Goal: Transaction & Acquisition: Purchase product/service

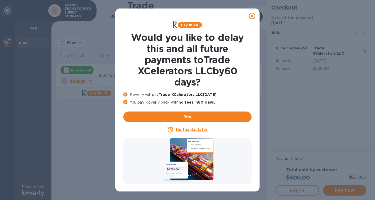
click at [185, 129] on u "No thanks, later" at bounding box center [192, 129] width 32 height 4
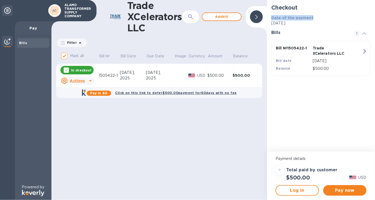
drag, startPoint x: 319, startPoint y: 14, endPoint x: 323, endPoint y: 8, distance: 7.3
click at [323, 8] on div "Checkout Date of the payment [DATE] Bills 1 Bill № 1505422-1 Trade XCelerators …" at bounding box center [321, 41] width 104 height 78
click at [337, 186] on button "Pay now" at bounding box center [344, 190] width 43 height 11
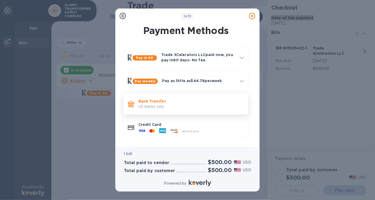
click at [165, 103] on p "Bank Transfer" at bounding box center [190, 100] width 105 height 5
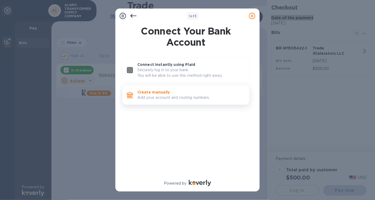
click at [166, 101] on div "Create manually Add your account and routing numbers." at bounding box center [191, 94] width 112 height 15
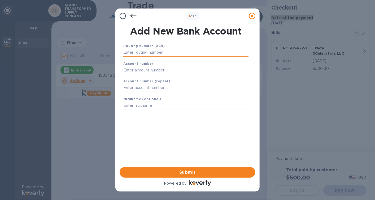
click at [165, 51] on input "text" at bounding box center [185, 52] width 125 height 8
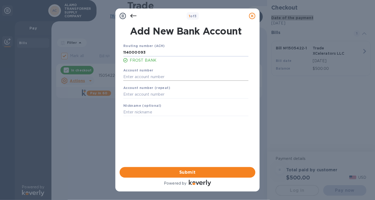
type input "114000093"
click at [144, 78] on input "text" at bounding box center [185, 77] width 125 height 8
type input "750037044"
click at [150, 96] on input "text" at bounding box center [185, 94] width 125 height 8
type input "750037044"
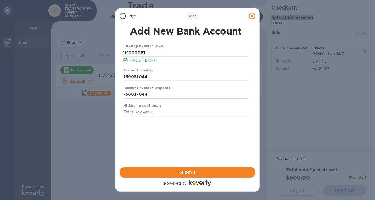
click at [192, 173] on span "Submit" at bounding box center [187, 172] width 127 height 6
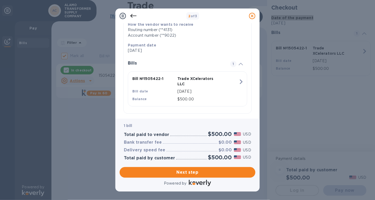
scroll to position [96, 0]
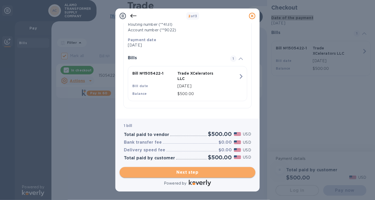
click at [188, 173] on span "Next step" at bounding box center [187, 172] width 127 height 6
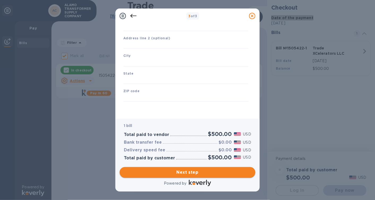
type input "[GEOGRAPHIC_DATA]"
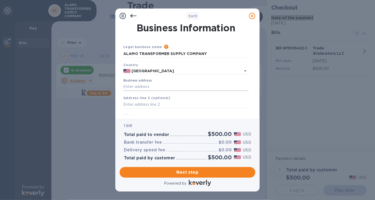
click at [164, 83] on input "Business address" at bounding box center [185, 87] width 125 height 8
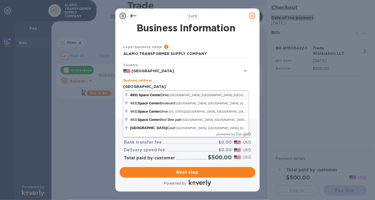
type input "[STREET_ADDRESS]"
type input "San Antonio"
type input "[GEOGRAPHIC_DATA]"
type input "78218"
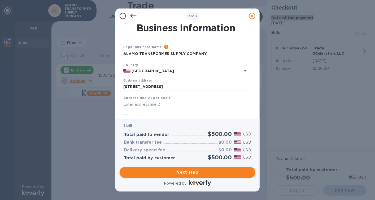
click at [197, 173] on span "Next step" at bounding box center [187, 172] width 127 height 6
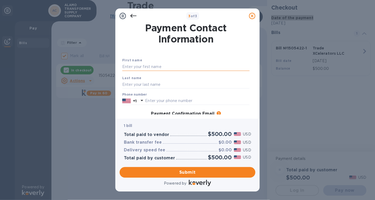
click at [157, 69] on input "text" at bounding box center [185, 67] width 127 height 8
type input "l"
type input "c"
type input "[PERSON_NAME]"
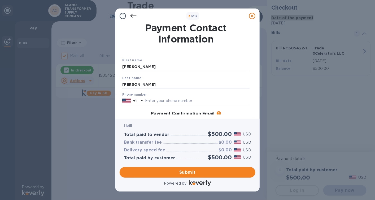
click at [169, 99] on input "text" at bounding box center [197, 101] width 104 height 8
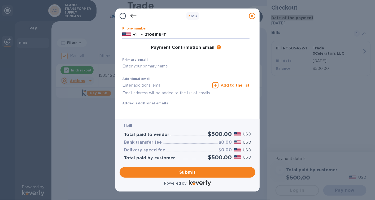
scroll to position [46, 0]
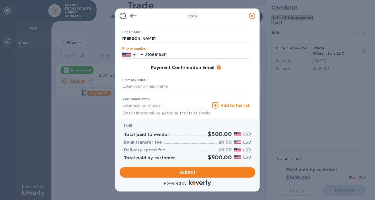
type input "2106618411"
click at [166, 88] on input "text" at bounding box center [185, 86] width 127 height 8
type input "A"
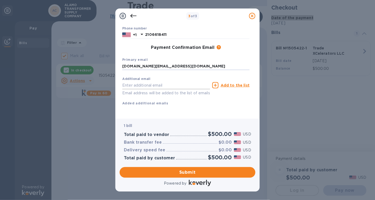
type input "[DOMAIN_NAME][EMAIL_ADDRESS][DOMAIN_NAME]"
click at [166, 81] on input "text" at bounding box center [166, 85] width 88 height 8
type input "[EMAIL_ADDRESS][DOMAIN_NAME]"
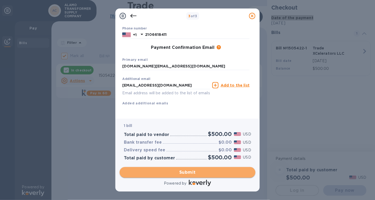
click at [182, 171] on span "Submit" at bounding box center [187, 172] width 127 height 6
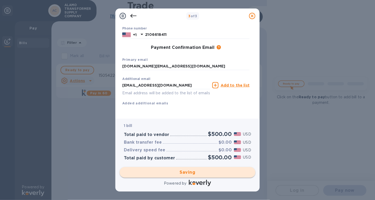
checkbox input "false"
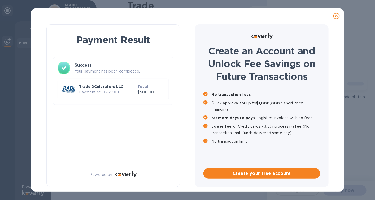
scroll to position [0, 0]
